Goal: Book appointment/travel/reservation

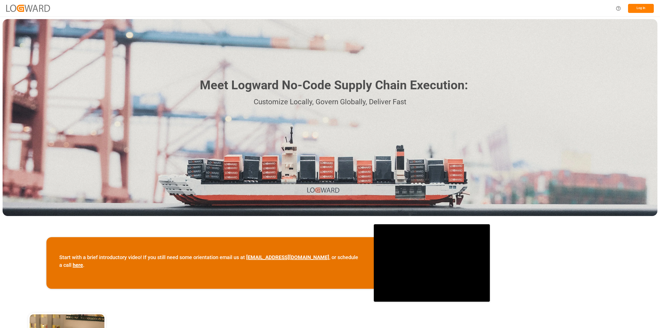
click at [635, 6] on button "Log In" at bounding box center [641, 8] width 26 height 9
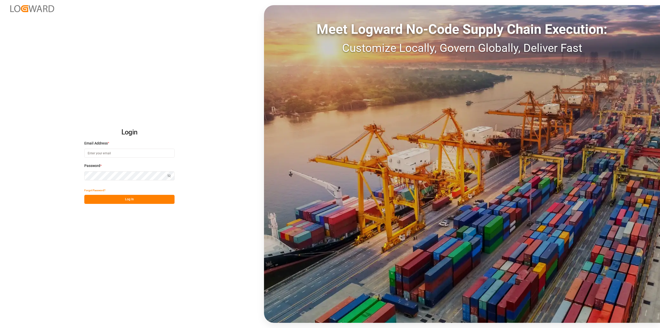
click at [90, 151] on input at bounding box center [129, 153] width 90 height 9
type input "roland.behrendt@compo-expert.com"
click at [58, 161] on div "Login Email Address * roland.behrendt@compo-expert.com Password * Show password…" at bounding box center [330, 164] width 660 height 328
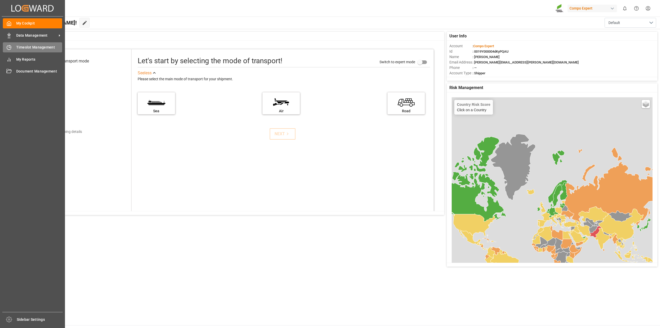
click at [44, 48] on span "Timeslot Management" at bounding box center [39, 47] width 46 height 5
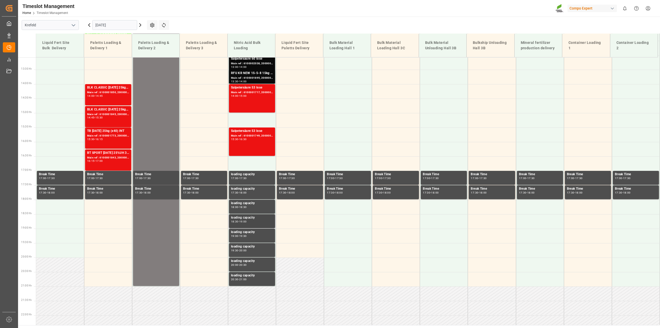
scroll to position [352, 0]
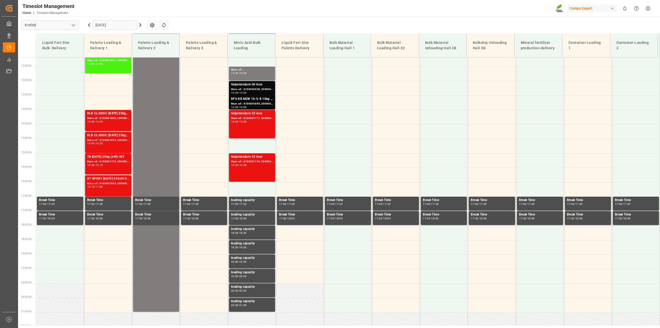
click at [256, 91] on div "Main ref : 6100002038, 2000001546" at bounding box center [252, 89] width 42 height 4
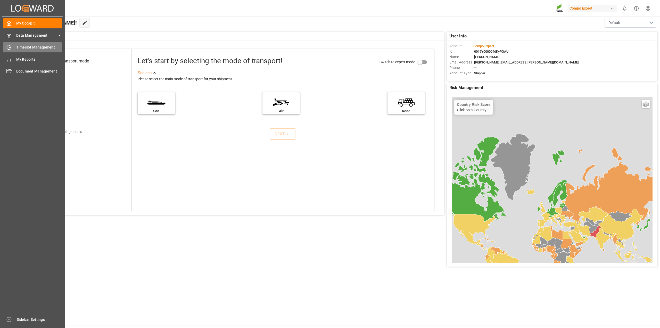
click at [33, 48] on span "Timeslot Management" at bounding box center [39, 47] width 46 height 5
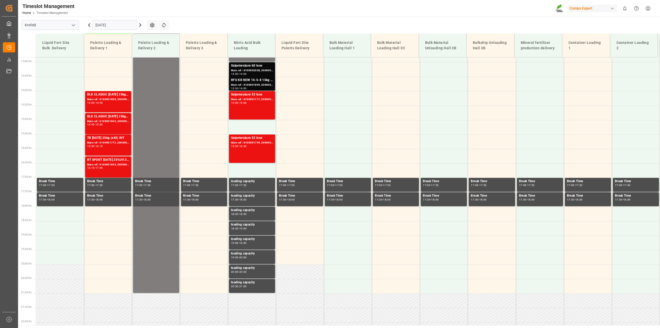
scroll to position [378, 0]
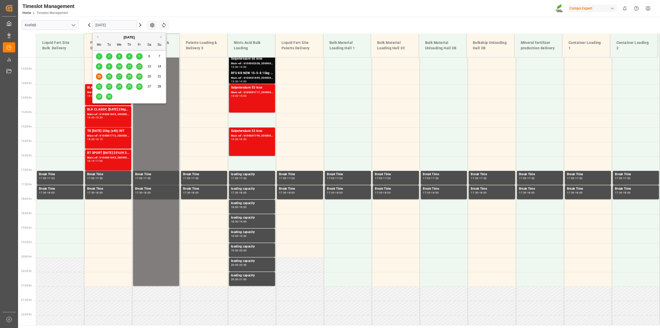
click at [134, 28] on input "[DATE]" at bounding box center [114, 25] width 45 height 10
click at [109, 79] on div "16" at bounding box center [109, 77] width 6 height 6
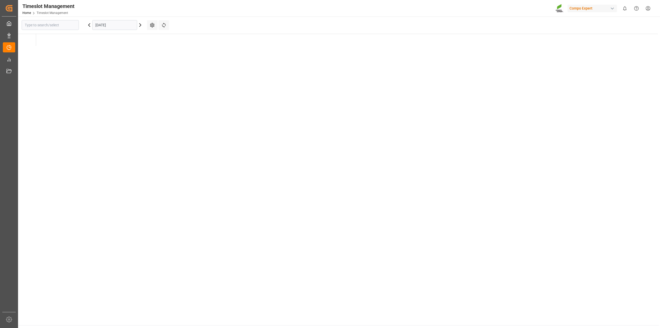
type input "Krefeld"
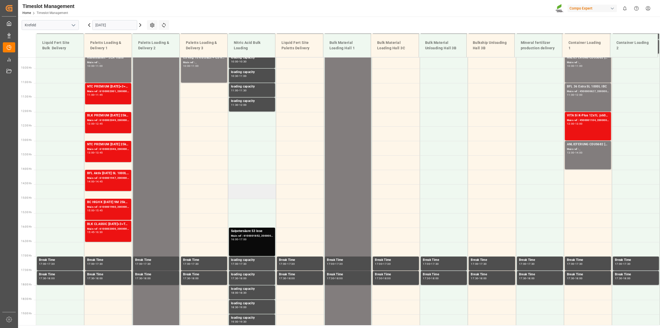
scroll to position [249, 0]
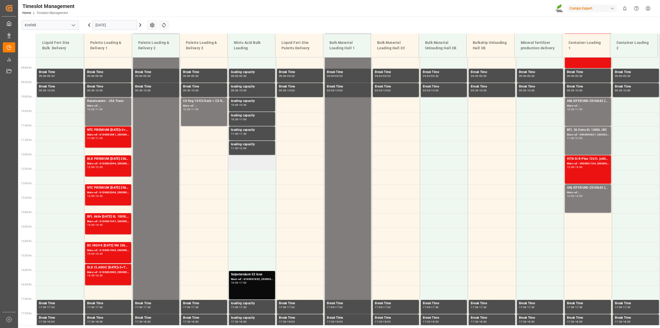
click at [239, 161] on td at bounding box center [252, 162] width 48 height 14
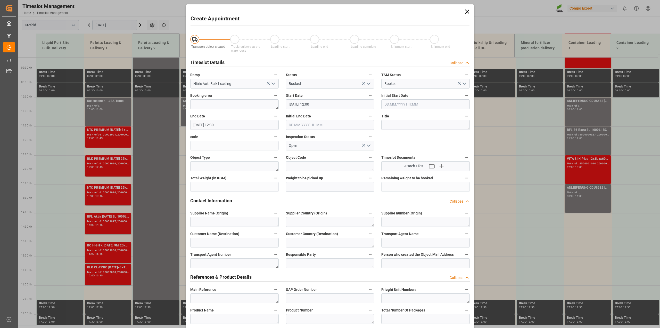
type input "16.09.2025 12:00"
type input "16.09.2025 12:30"
drag, startPoint x: 469, startPoint y: 10, endPoint x: 461, endPoint y: 15, distance: 8.9
click at [469, 11] on icon at bounding box center [467, 11] width 7 height 7
